Goal: Contribute content

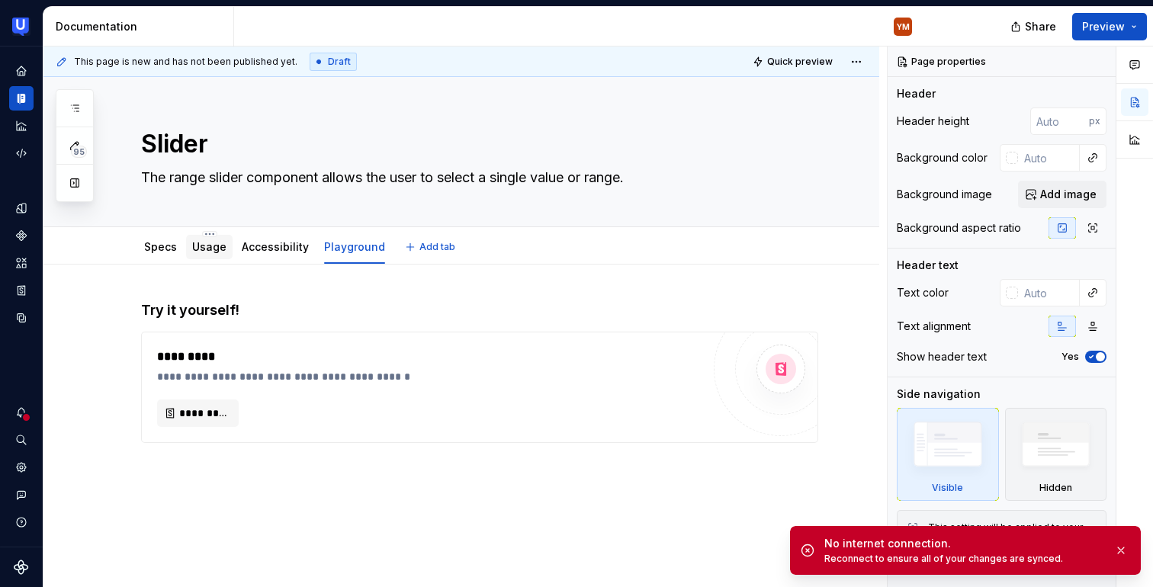
click at [186, 241] on div "Usage" at bounding box center [209, 247] width 47 height 24
click at [154, 244] on link "Specs" at bounding box center [160, 246] width 33 height 13
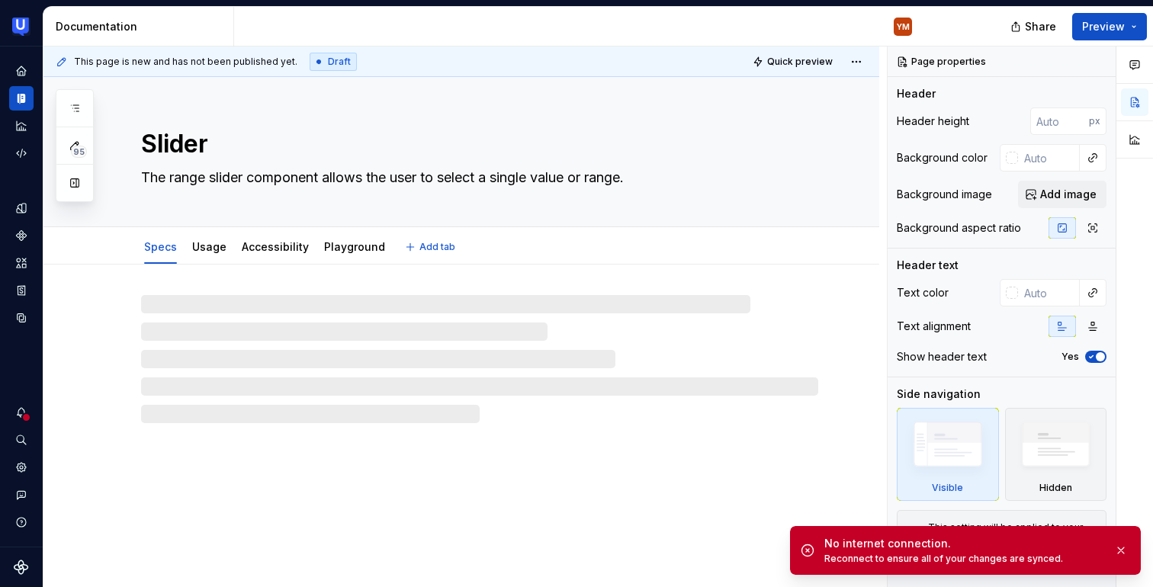
type textarea "*"
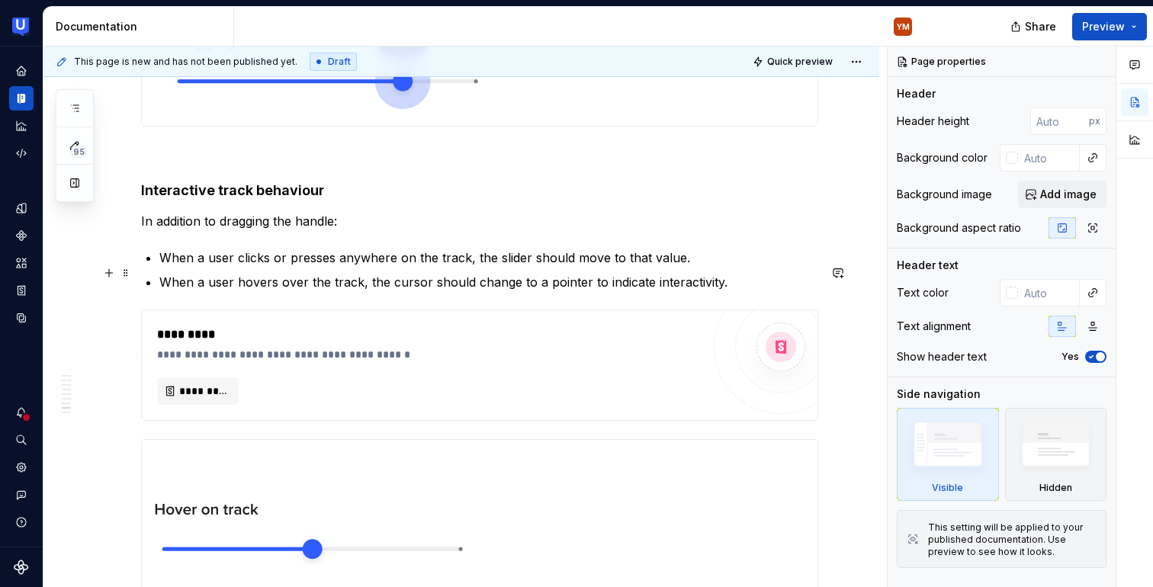
scroll to position [4871, 0]
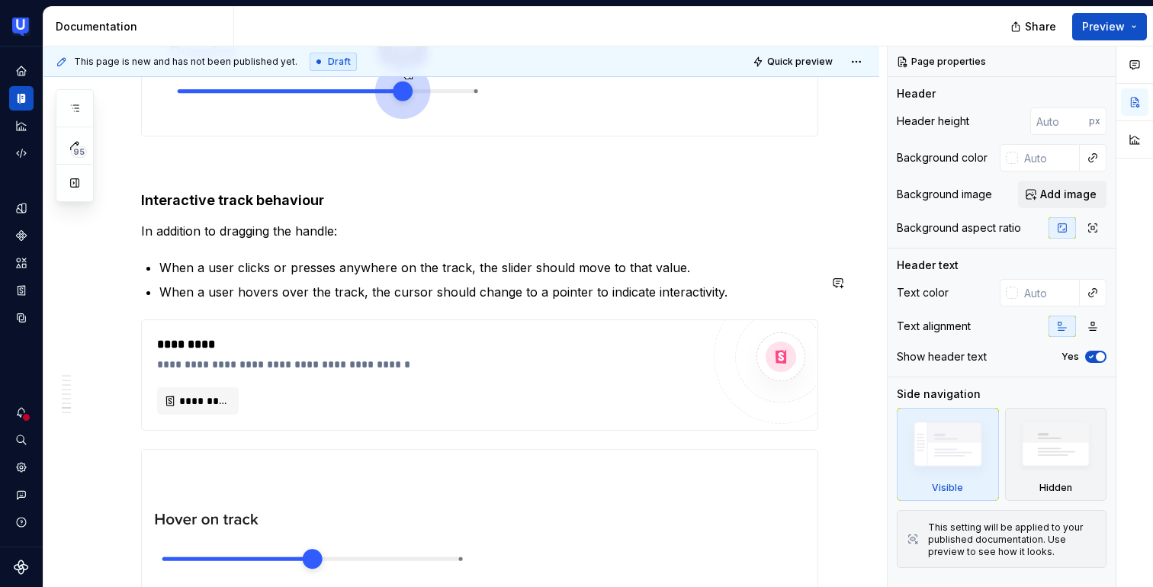
type textarea "*"
